Goal: Task Accomplishment & Management: Complete application form

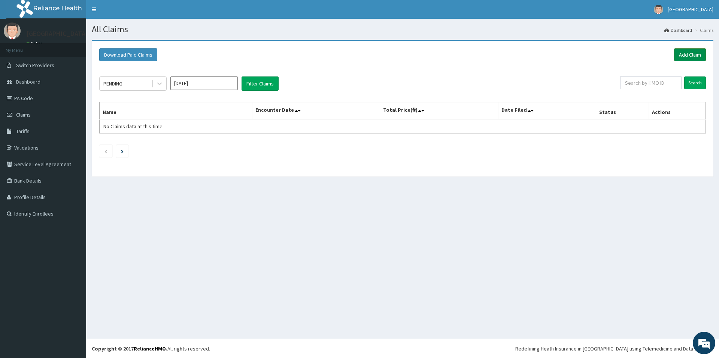
click at [692, 55] on link "Add Claim" at bounding box center [690, 54] width 32 height 13
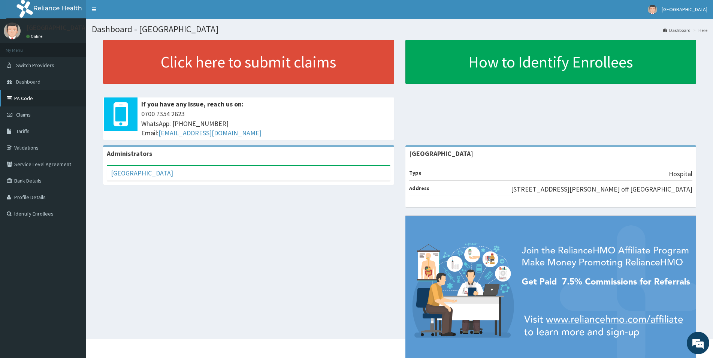
click at [24, 101] on link "PA Code" at bounding box center [43, 98] width 86 height 16
click at [24, 116] on span "Claims" at bounding box center [23, 114] width 15 height 7
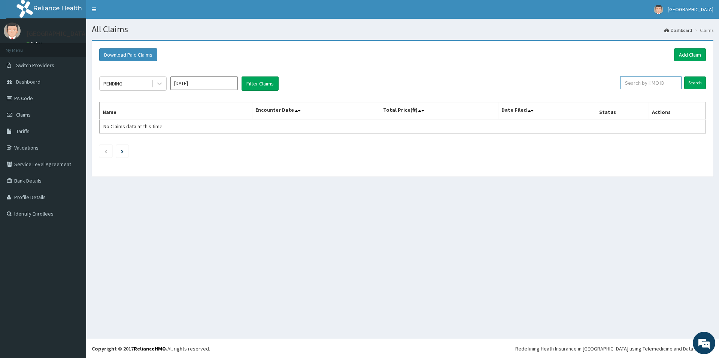
click at [655, 81] on input "text" at bounding box center [650, 82] width 61 height 13
type input "PBT/10040/B"
click at [691, 79] on input "Search" at bounding box center [695, 82] width 22 height 13
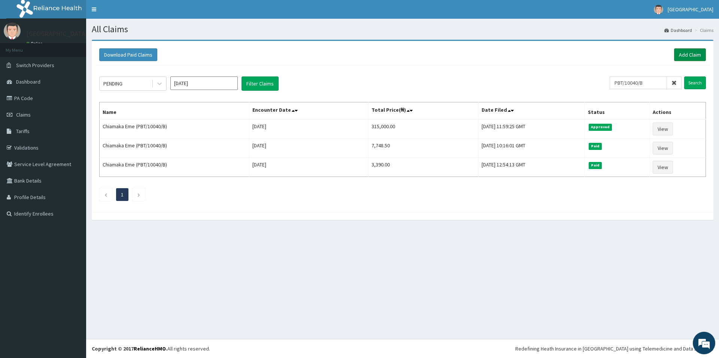
click at [687, 55] on link "Add Claim" at bounding box center [690, 54] width 32 height 13
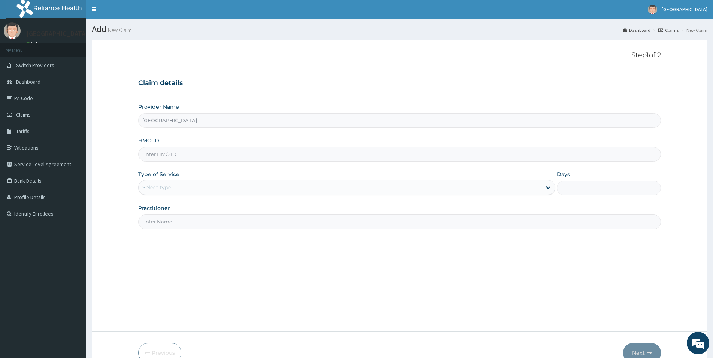
click at [150, 155] on input "HMO ID" at bounding box center [399, 154] width 522 height 15
paste input "PBT/10040/B"
type input "PBT/10040/B"
click at [167, 189] on div "Select type" at bounding box center [156, 186] width 29 height 7
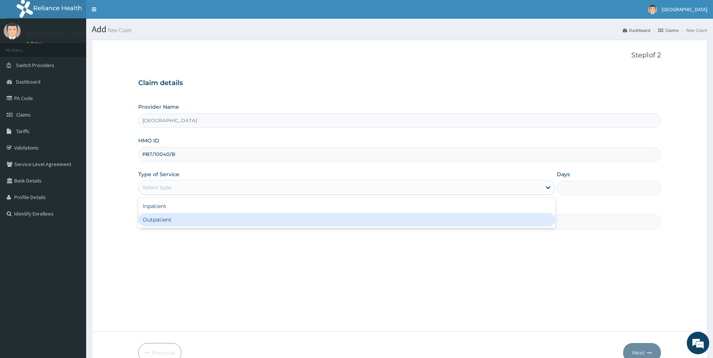
click at [161, 219] on div "Outpatient" at bounding box center [346, 219] width 417 height 13
type input "1"
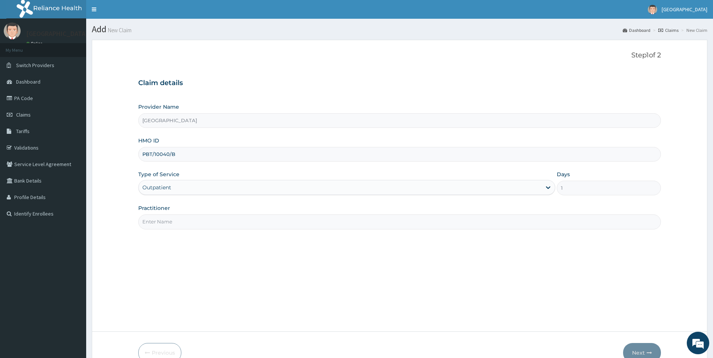
click at [163, 219] on input "Practitioner" at bounding box center [399, 221] width 522 height 15
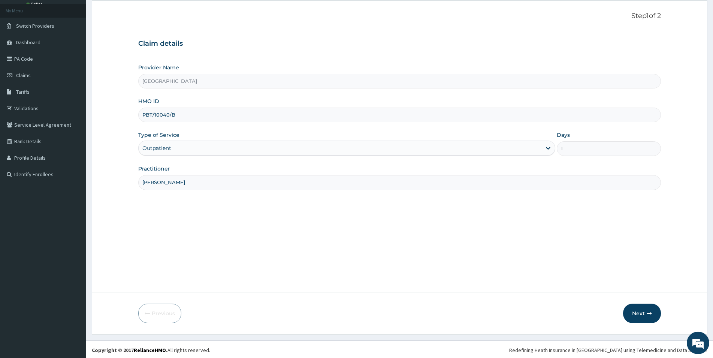
scroll to position [41, 0]
type input "DR NEWTON"
click at [635, 310] on button "Next" at bounding box center [642, 311] width 38 height 19
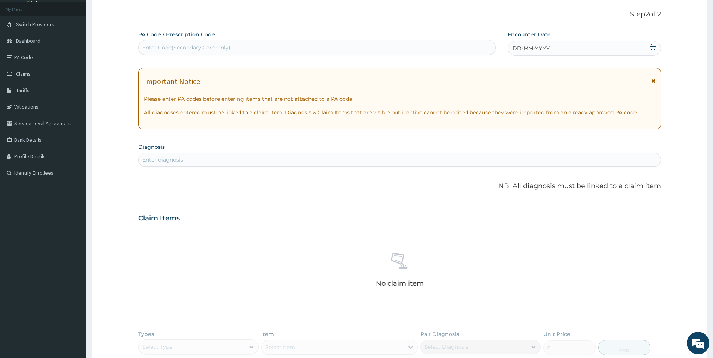
scroll to position [0, 0]
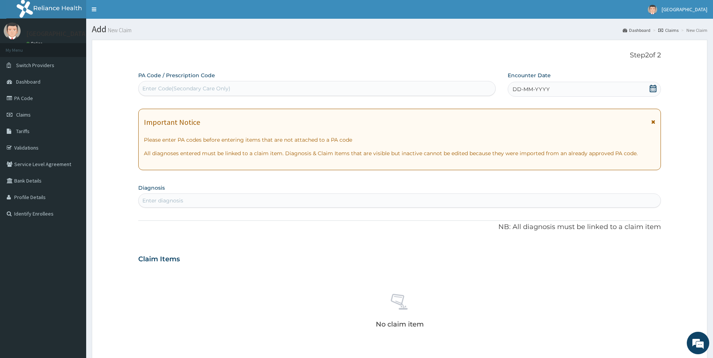
click at [240, 85] on div "Enter Code(Secondary Care Only)" at bounding box center [317, 88] width 356 height 12
type input "PA/C67106"
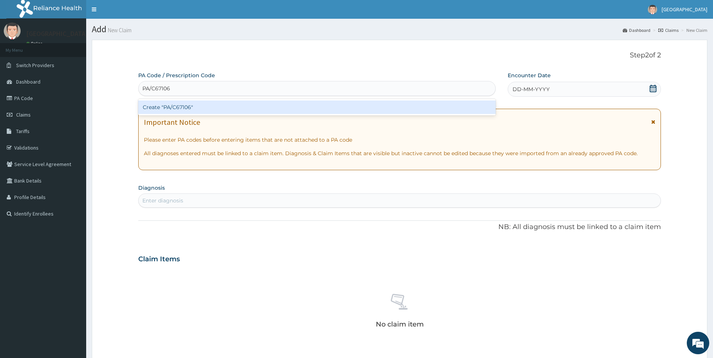
click at [182, 105] on div "Create "PA/C67106"" at bounding box center [316, 106] width 357 height 13
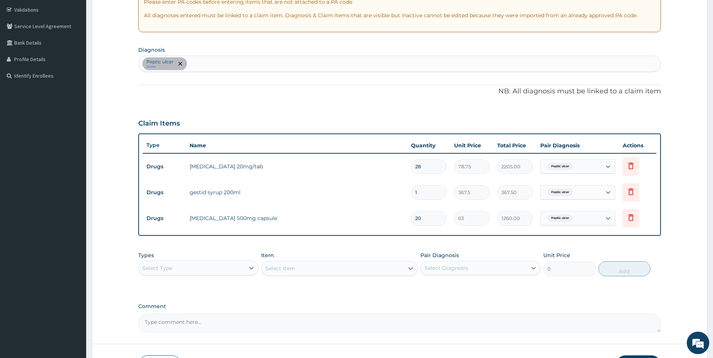
scroll to position [153, 0]
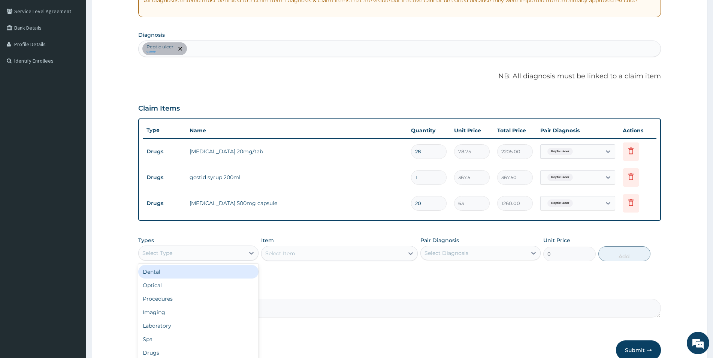
click at [213, 254] on div "Select Type" at bounding box center [192, 253] width 106 height 12
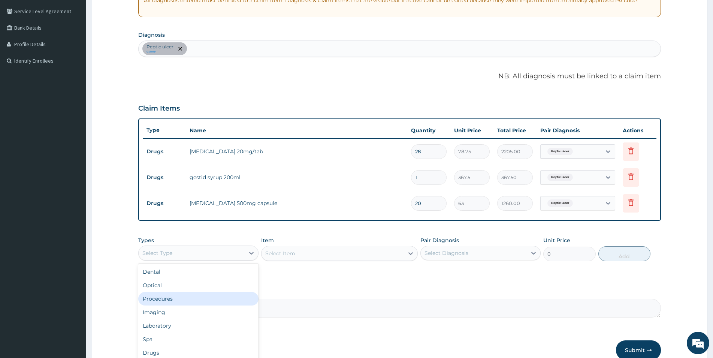
click at [173, 296] on div "Procedures" at bounding box center [198, 298] width 120 height 13
click at [278, 255] on div "Select Item" at bounding box center [280, 252] width 30 height 7
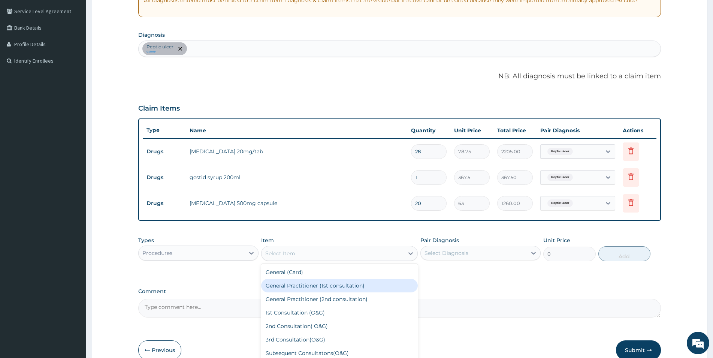
click at [285, 286] on div "General Practitioner (1st consultation)" at bounding box center [339, 285] width 157 height 13
type input "1500"
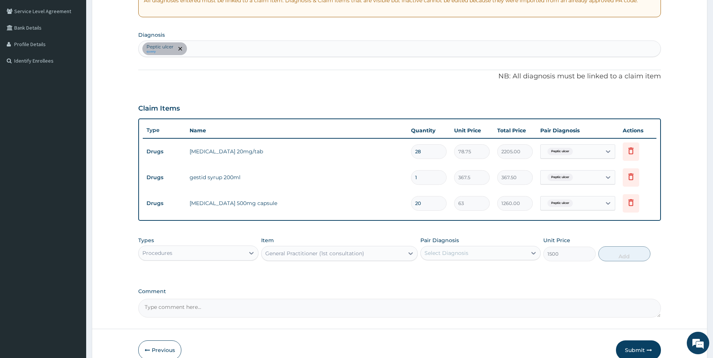
click at [437, 255] on div "Select Diagnosis" at bounding box center [446, 252] width 44 height 7
click at [436, 274] on label "Peptic ulcer" at bounding box center [448, 270] width 33 height 7
checkbox input "true"
click at [631, 252] on button "Add" at bounding box center [624, 253] width 52 height 15
type input "0"
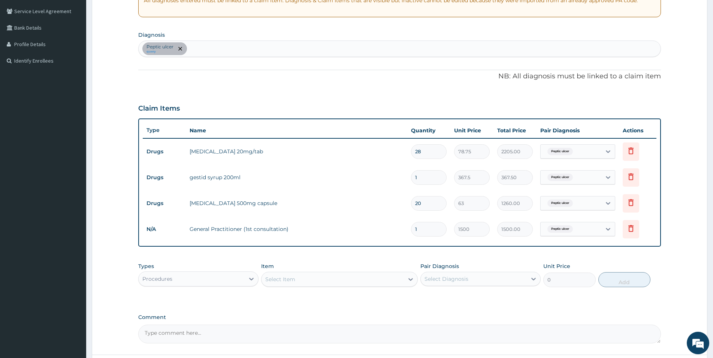
click at [166, 277] on div "Procedures" at bounding box center [157, 278] width 30 height 7
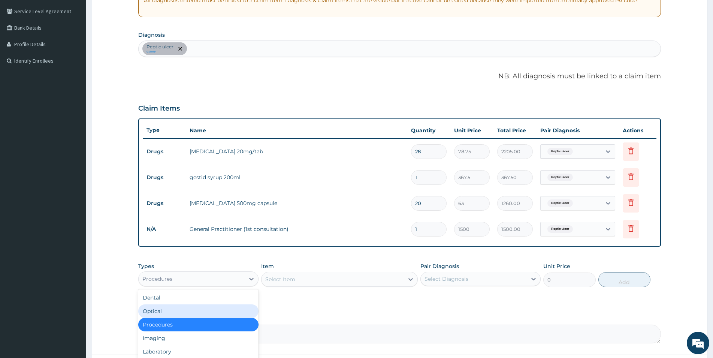
scroll to position [25, 0]
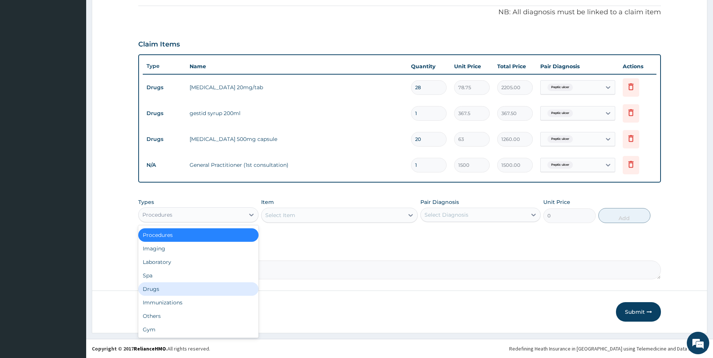
click at [154, 285] on div "Drugs" at bounding box center [198, 288] width 120 height 13
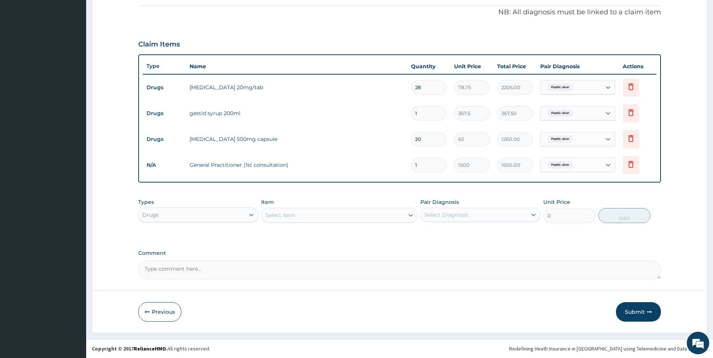
click at [287, 218] on div "Select Item" at bounding box center [280, 214] width 30 height 7
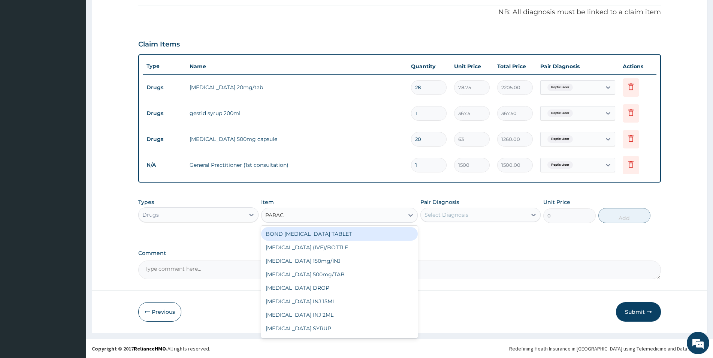
type input "PARACE"
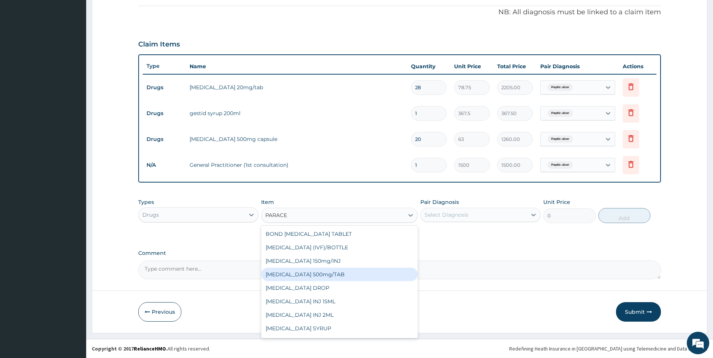
click at [309, 273] on div "PARACETAMOL 500mg/TAB" at bounding box center [339, 273] width 157 height 13
type input "5.25"
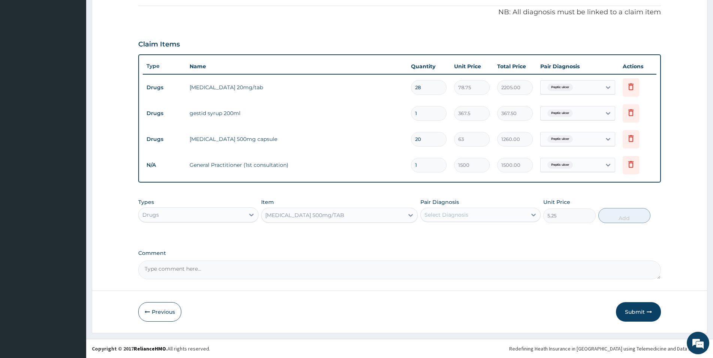
click at [441, 213] on div "Select Diagnosis" at bounding box center [446, 214] width 44 height 7
click at [443, 234] on label "Peptic ulcer" at bounding box center [448, 232] width 33 height 7
checkbox input "true"
click at [627, 213] on button "Add" at bounding box center [624, 215] width 52 height 15
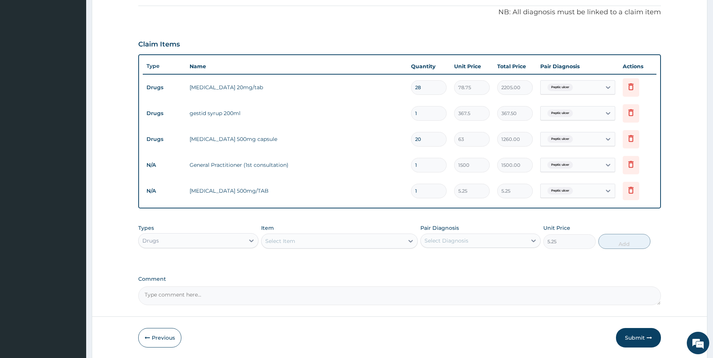
type input "0"
drag, startPoint x: 423, startPoint y: 190, endPoint x: 402, endPoint y: 190, distance: 20.6
click at [411, 190] on input "1" at bounding box center [429, 190] width 36 height 15
type input "3"
type input "15.75"
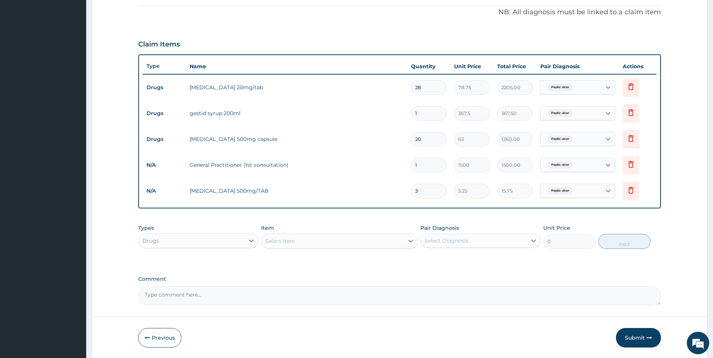
type input "30"
type input "157.50"
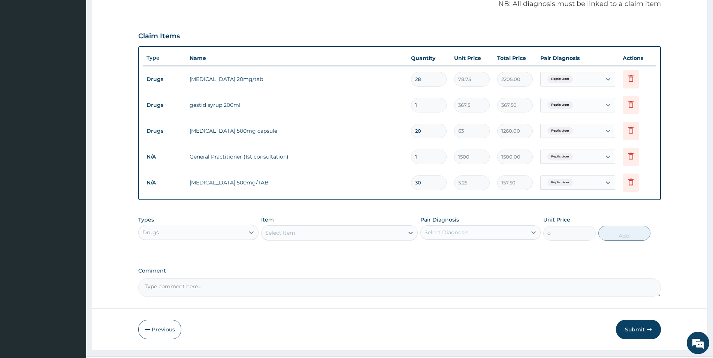
scroll to position [243, 0]
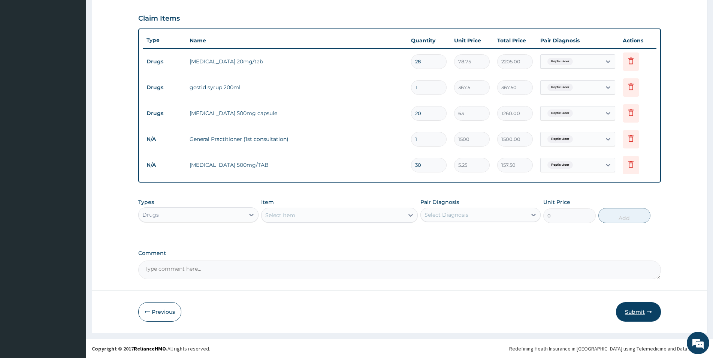
type input "30"
click at [637, 309] on button "Submit" at bounding box center [638, 311] width 45 height 19
